Goal: Information Seeking & Learning: Learn about a topic

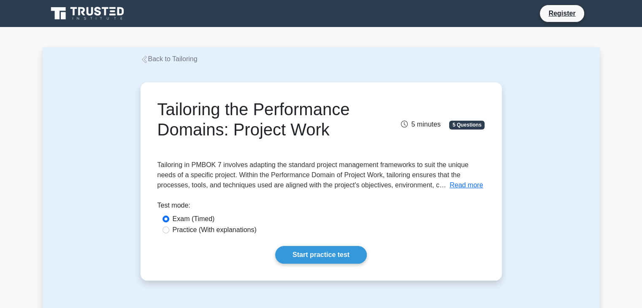
click at [245, 235] on div "Practice (With explanations)" at bounding box center [320, 230] width 327 height 11
click at [244, 230] on label "Practice (With explanations)" at bounding box center [215, 230] width 84 height 10
click at [169, 230] on input "Practice (With explanations)" at bounding box center [165, 230] width 7 height 7
radio input "true"
click at [297, 252] on link "Start practice test" at bounding box center [321, 255] width 92 height 18
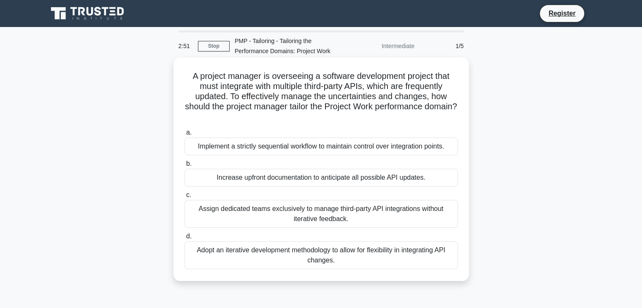
click at [213, 149] on div "Implement a strictly sequential workflow to maintain control over integration p…" at bounding box center [320, 147] width 273 height 18
click at [184, 135] on input "a. Implement a strictly sequential workflow to maintain control over integratio…" at bounding box center [184, 132] width 0 height 5
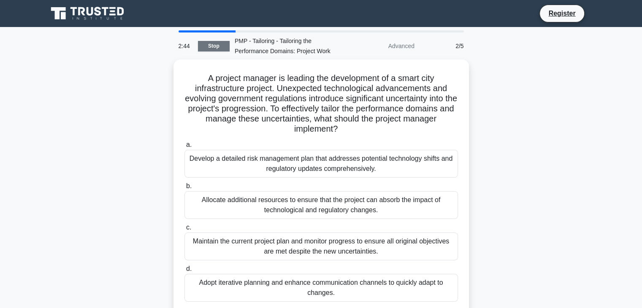
click at [214, 47] on link "Stop" at bounding box center [214, 46] width 32 height 11
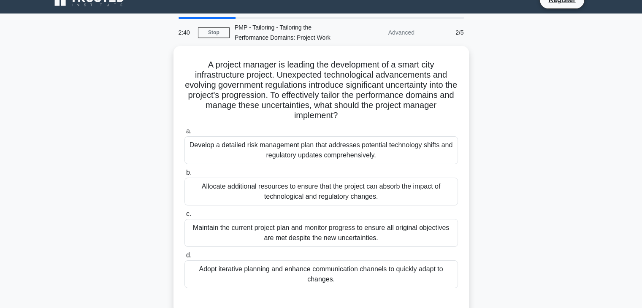
scroll to position [16, 0]
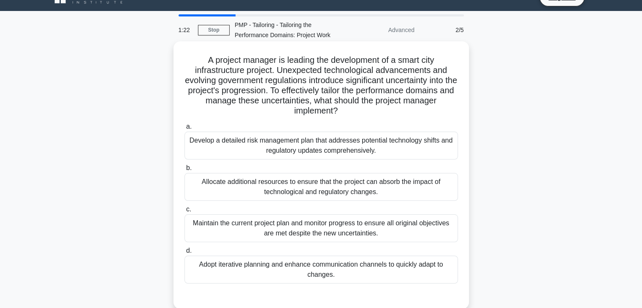
click at [298, 122] on div "a. Develop a detailed risk management plan that addresses potential technology …" at bounding box center [321, 202] width 284 height 165
click at [299, 139] on div "Develop a detailed risk management plan that addresses potential technology shi…" at bounding box center [320, 146] width 273 height 28
click at [184, 130] on input "a. Develop a detailed risk management plan that addresses potential technology …" at bounding box center [184, 126] width 0 height 5
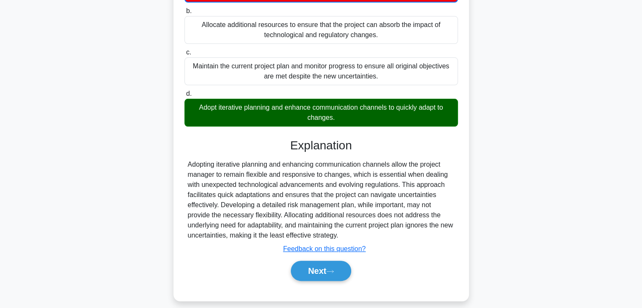
scroll to position [182, 0]
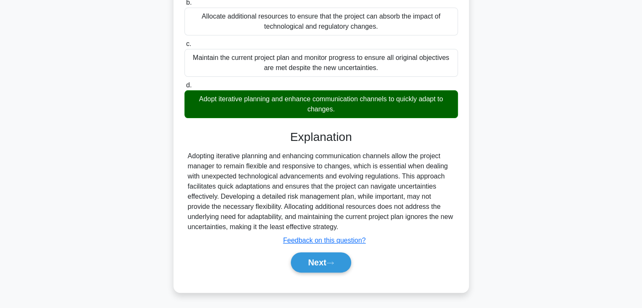
drag, startPoint x: 188, startPoint y: 156, endPoint x: 387, endPoint y: 223, distance: 210.2
click at [387, 223] on div "Adopting iterative planning and enhancing communication channels allow the proj…" at bounding box center [321, 191] width 267 height 81
drag, startPoint x: 284, startPoint y: 191, endPoint x: 281, endPoint y: 145, distance: 46.1
click at [281, 145] on div "Explanation Adopting iterative planning and enhancing communication channels al…" at bounding box center [320, 203] width 273 height 146
drag, startPoint x: 287, startPoint y: 136, endPoint x: 354, endPoint y: 226, distance: 112.8
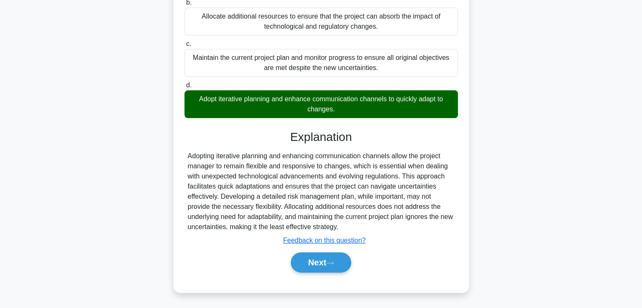
click at [354, 226] on div "Explanation Adopting iterative planning and enhancing communication channels al…" at bounding box center [320, 203] width 273 height 146
copy div "Explanation Adopting iterative planning and enhancing communication channels al…"
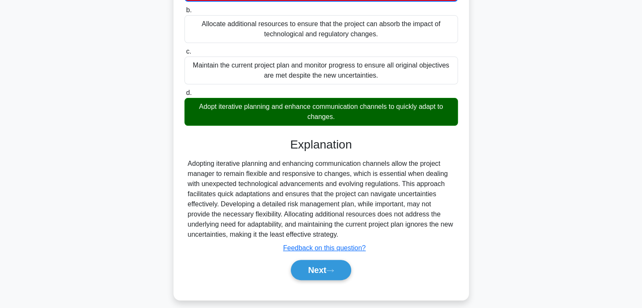
scroll to position [181, 0]
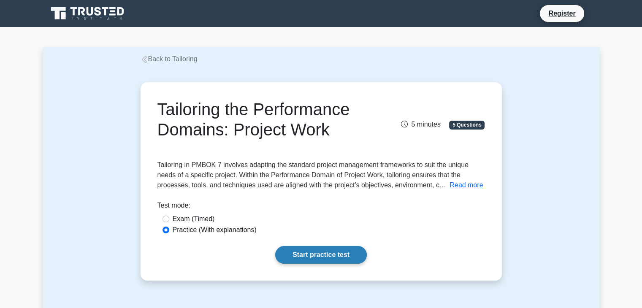
click at [327, 253] on link "Start practice test" at bounding box center [321, 255] width 92 height 18
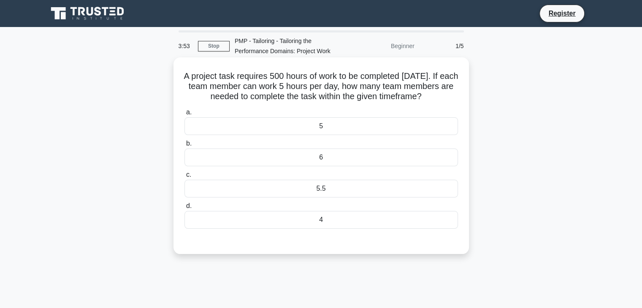
click at [245, 135] on div "5" at bounding box center [320, 126] width 273 height 18
click at [184, 115] on input "a. 5" at bounding box center [184, 112] width 0 height 5
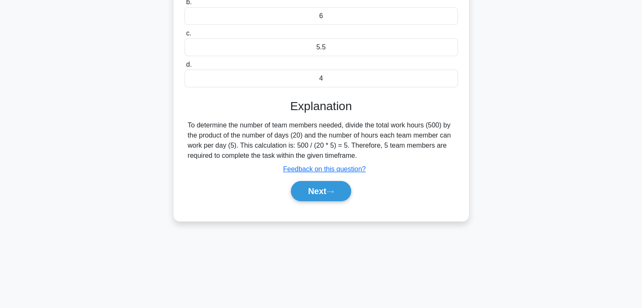
scroll to position [148, 0]
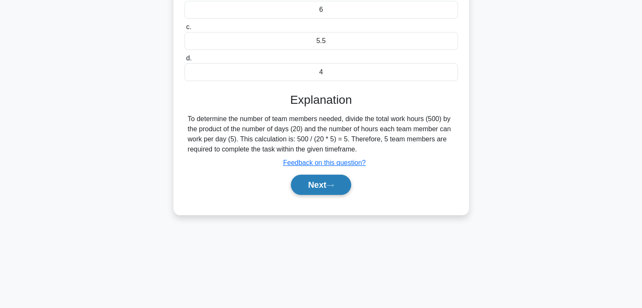
click at [317, 195] on button "Next" at bounding box center [321, 185] width 60 height 20
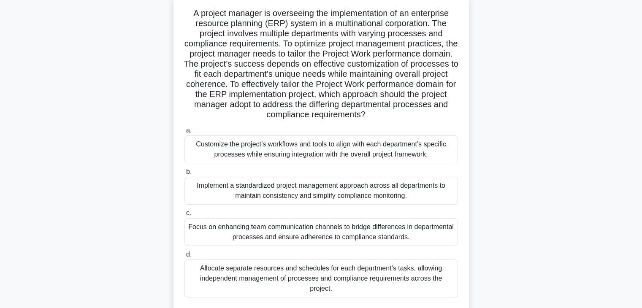
scroll to position [68, 0]
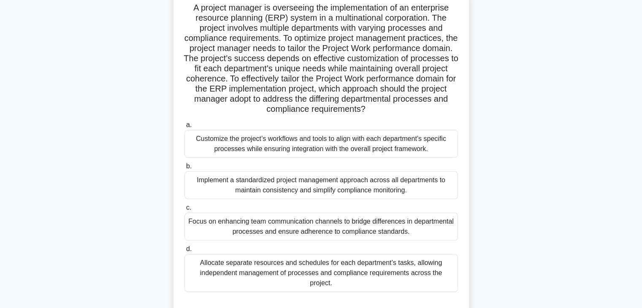
click at [457, 268] on div "Allocate separate resources and schedules for each department’s tasks, allowing…" at bounding box center [320, 273] width 273 height 38
click at [184, 252] on input "d. Allocate separate resources and schedules for each department’s tasks, allow…" at bounding box center [184, 248] width 0 height 5
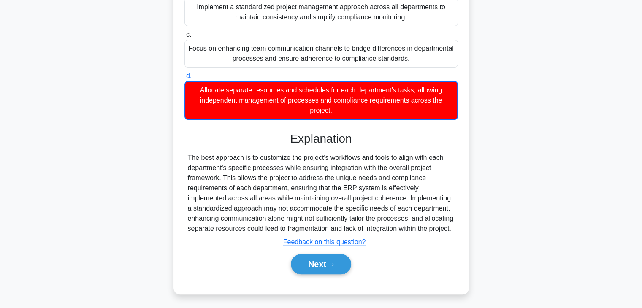
scroll to position [253, 0]
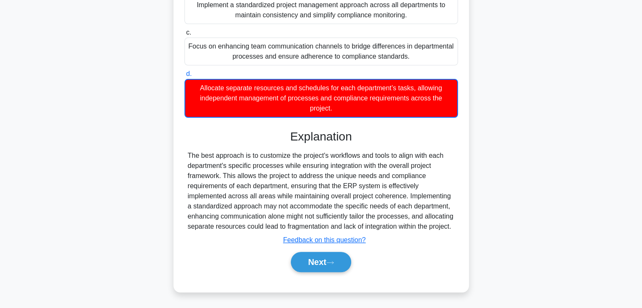
drag, startPoint x: 214, startPoint y: 223, endPoint x: 179, endPoint y: 142, distance: 87.9
click at [179, 142] on div "A project manager is overseeing the implementation of an enterprise resource pl…" at bounding box center [321, 52] width 289 height 471
copy div "The best approach is to customize the project's workflows and tools to align wi…"
click at [327, 261] on button "Next" at bounding box center [321, 262] width 60 height 20
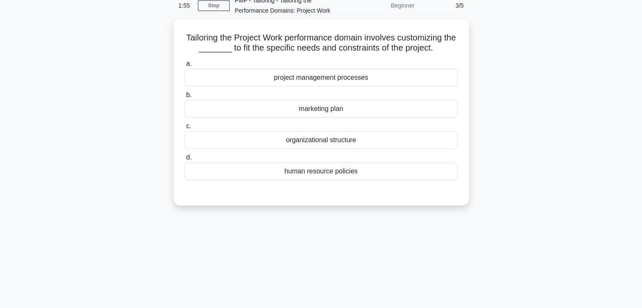
scroll to position [38, 0]
click at [334, 83] on div "project management processes" at bounding box center [320, 79] width 273 height 18
click at [184, 68] on input "a. project management processes" at bounding box center [184, 64] width 0 height 5
